Goal: Find specific page/section: Find specific page/section

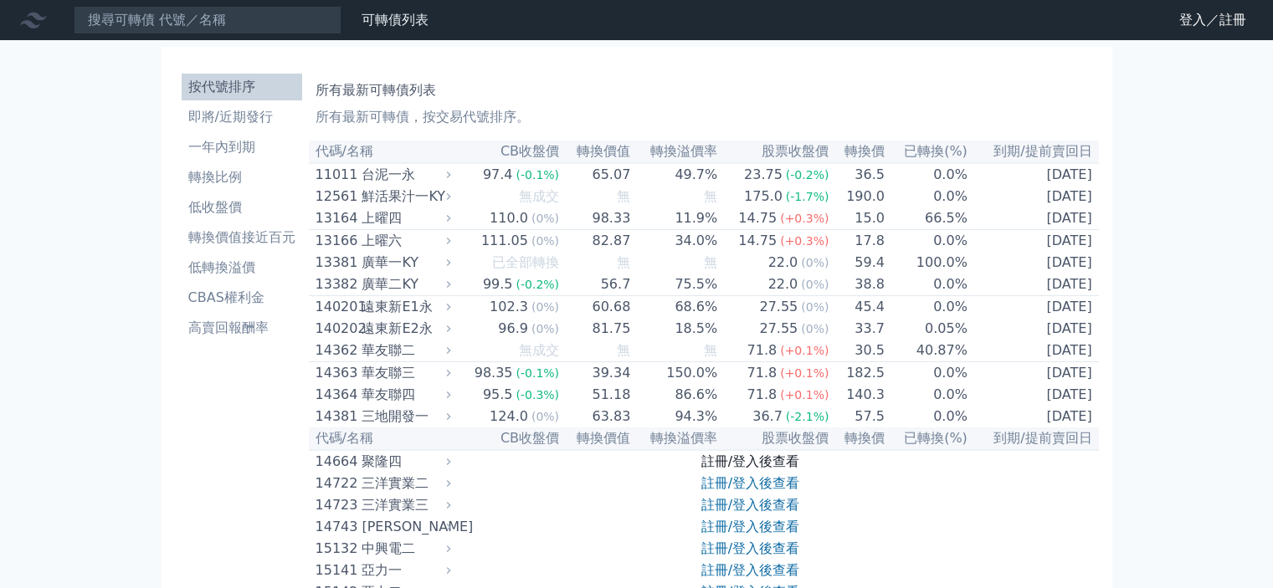
click at [763, 470] on link "註冊/登入後查看" at bounding box center [750, 462] width 98 height 16
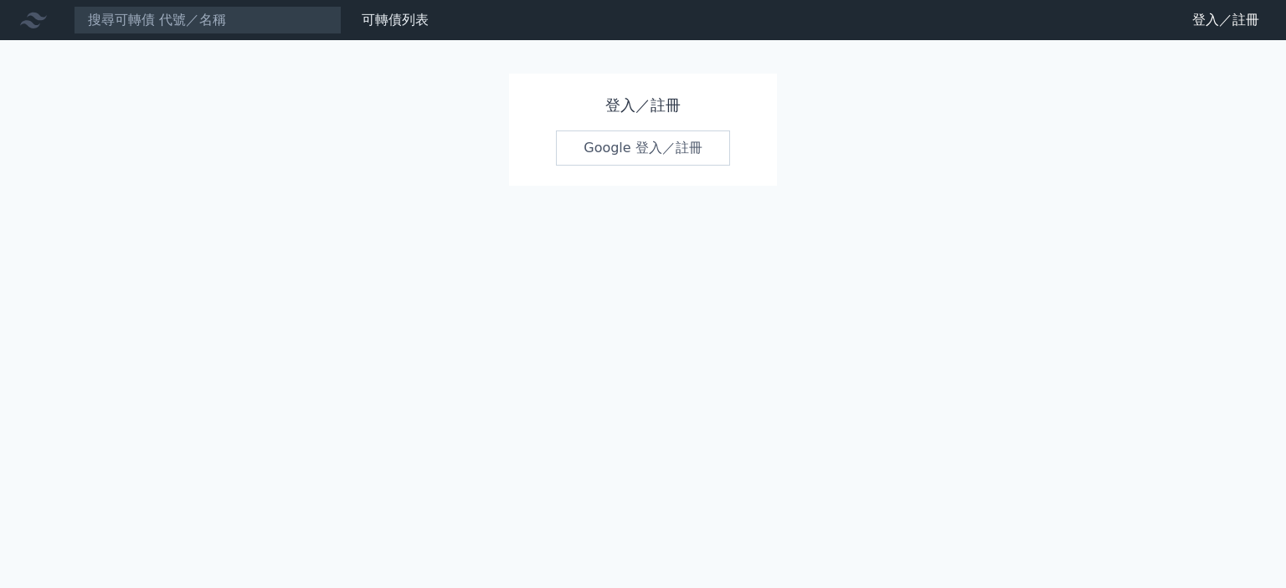
click at [676, 146] on link "Google 登入／註冊" at bounding box center [643, 148] width 174 height 35
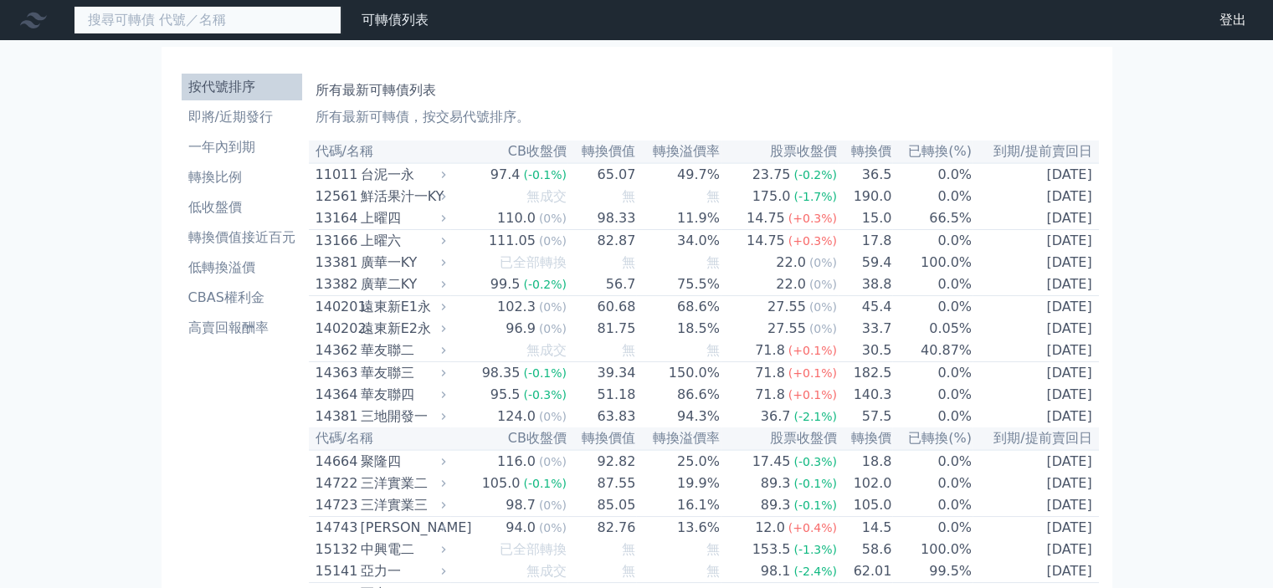
click at [259, 24] on input at bounding box center [208, 20] width 268 height 28
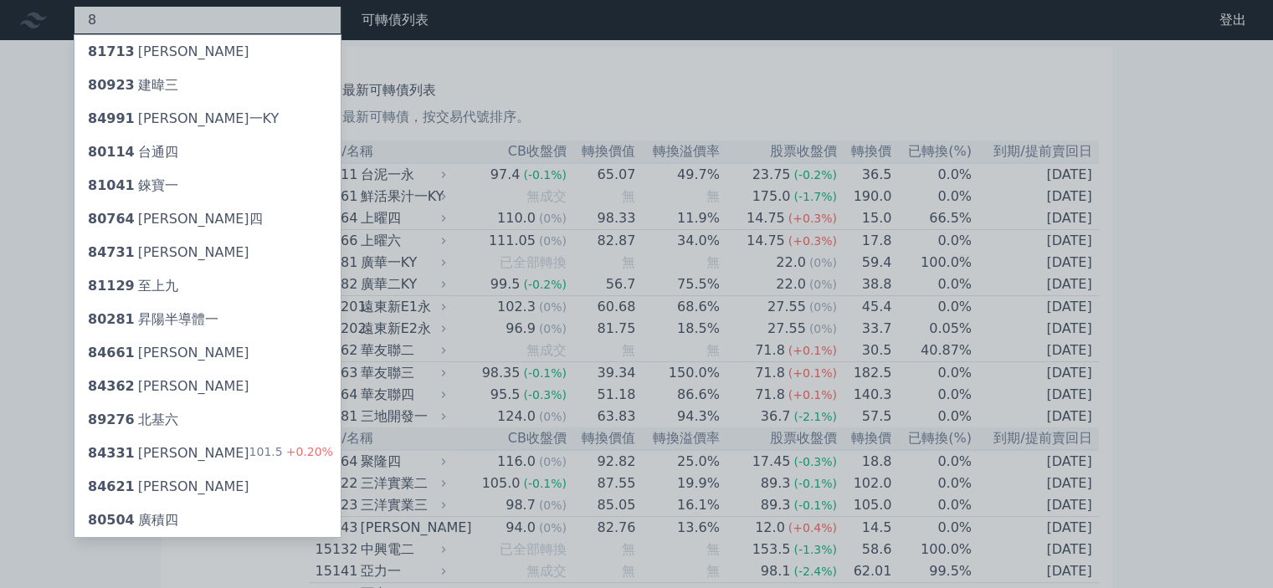
type input "8"
